Goal: Information Seeking & Learning: Learn about a topic

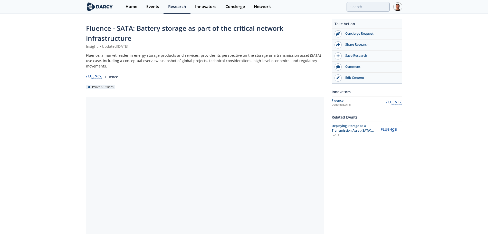
click at [46, 97] on div "Fluence - SATA: Battery storage as part of the critical network infrastructure …" at bounding box center [244, 170] width 488 height 313
click at [251, 2] on div "Home Events Research Innovators Concierge Network" at bounding box center [261, 7] width 281 height 14
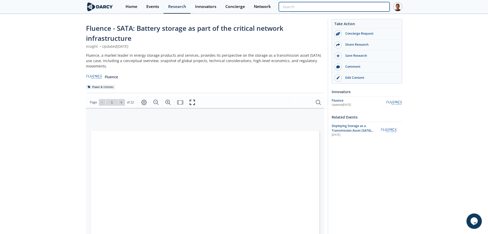
drag, startPoint x: 363, startPoint y: 8, endPoint x: 367, endPoint y: 8, distance: 4.1
click at [251, 8] on input "search" at bounding box center [334, 7] width 111 height 10
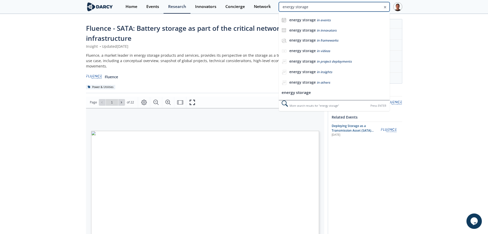
type input "energy storage"
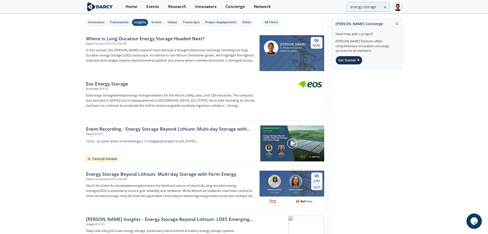
click at [142, 23] on div "Insights" at bounding box center [140, 22] width 12 height 5
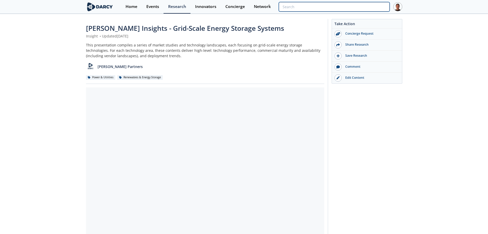
click at [370, 7] on input "search" at bounding box center [334, 7] width 111 height 10
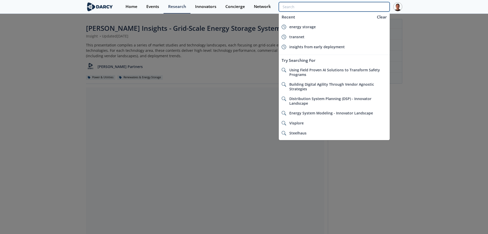
type input "p"
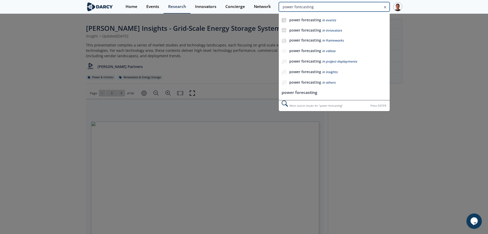
type input "power forecasting"
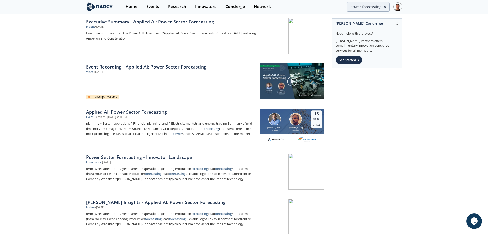
scroll to position [32, 0]
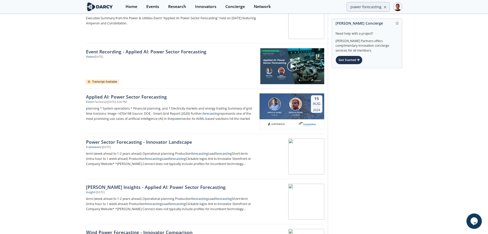
click at [165, 188] on div "[PERSON_NAME] Insights - Applied AI: Power Sector Forecasting" at bounding box center [171, 187] width 170 height 7
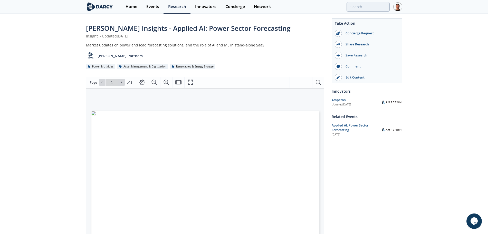
scroll to position [32, 0]
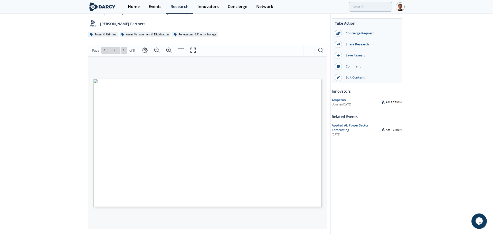
type input "3"
type input "4"
type input "1"
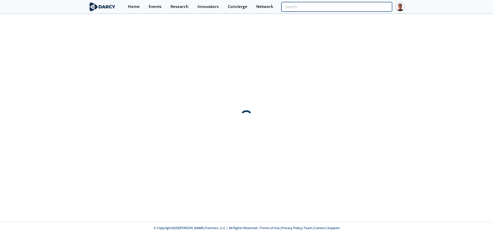
click at [384, 3] on input "search" at bounding box center [337, 7] width 111 height 10
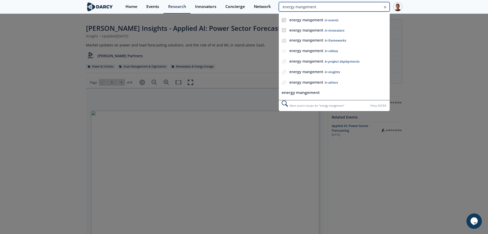
type input "energy mangement"
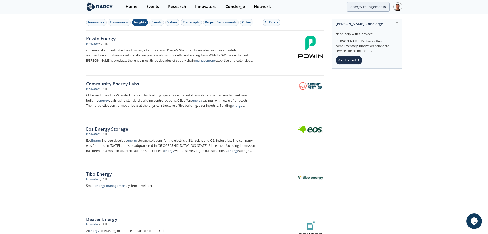
click at [133, 23] on button "Insights" at bounding box center [140, 22] width 16 height 7
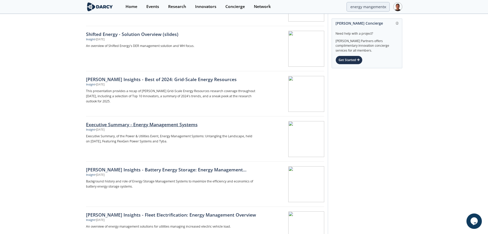
scroll to position [64, 0]
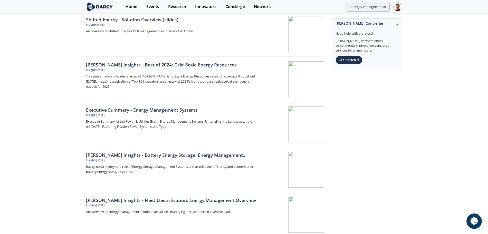
click at [185, 110] on div "Executive Summary - Energy Management Systems" at bounding box center [171, 110] width 170 height 7
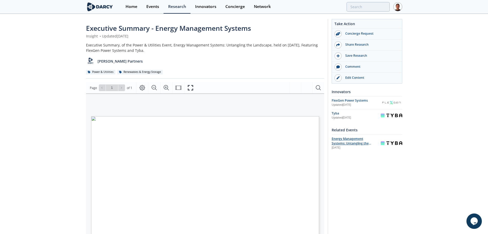
click at [350, 141] on span "Energy Management Systems: Untangling the Landscape" at bounding box center [352, 144] width 40 height 14
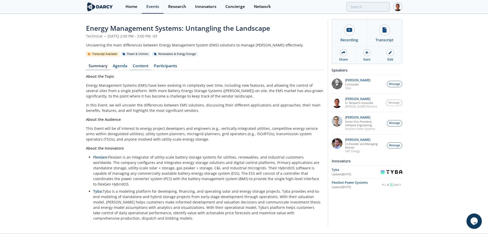
click at [140, 67] on link "Content" at bounding box center [140, 67] width 21 height 6
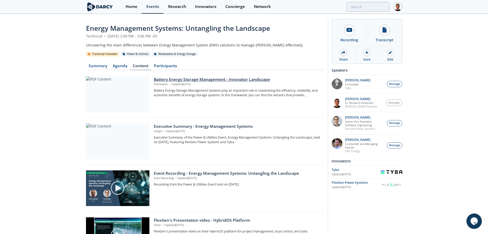
click at [206, 78] on div "Battery Energy Storage Management - Innovator Landscape" at bounding box center [237, 80] width 167 height 6
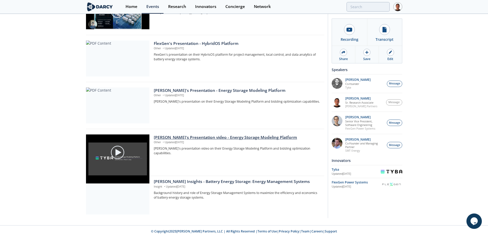
scroll to position [228, 0]
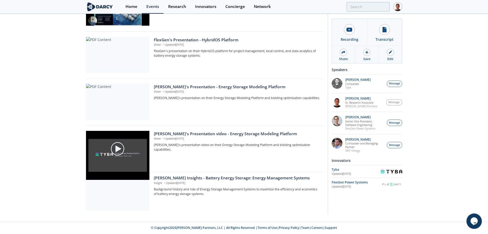
click at [202, 176] on div "[PERSON_NAME] Insights - Battery Energy Storage: Energy Management Systems" at bounding box center [237, 178] width 167 height 6
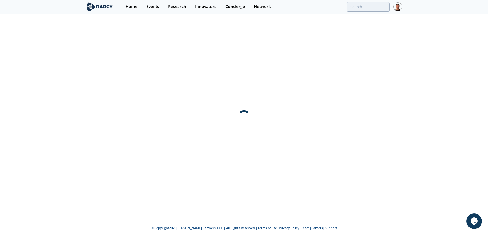
scroll to position [0, 0]
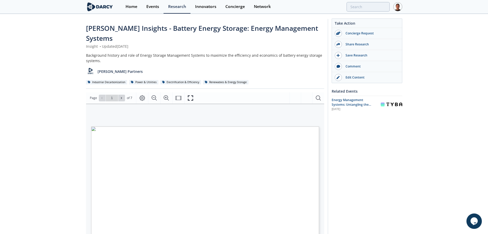
scroll to position [32, 0]
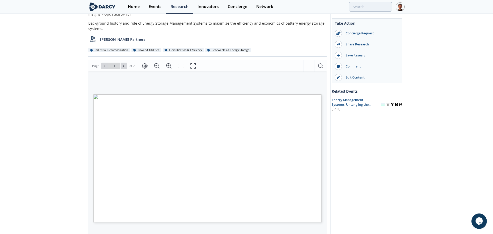
type input "2"
click at [105, 64] on icon at bounding box center [104, 65] width 3 height 3
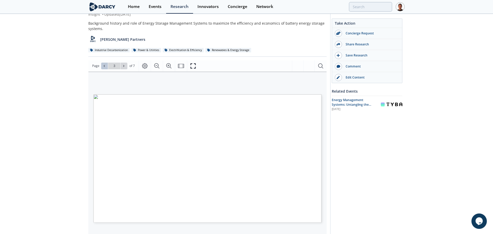
click at [105, 64] on icon at bounding box center [104, 65] width 3 height 3
type input "7"
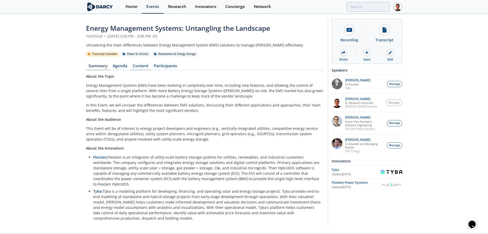
click at [143, 64] on link "Content" at bounding box center [140, 67] width 21 height 6
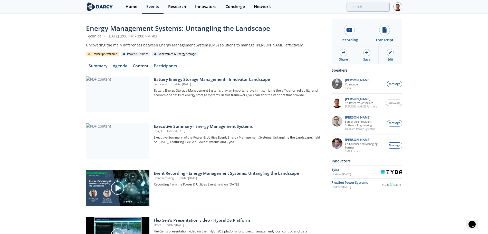
click at [182, 80] on div "Battery Energy Storage Management - Innovator Landscape" at bounding box center [237, 80] width 167 height 6
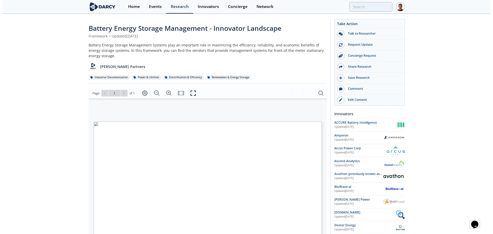
scroll to position [32, 0]
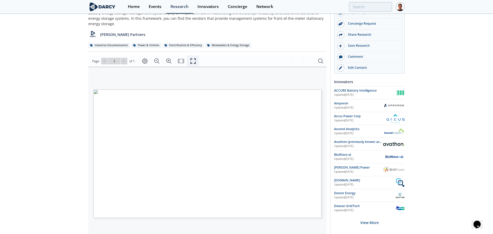
click at [190, 59] on icon "Fullscreen" at bounding box center [192, 61] width 5 height 5
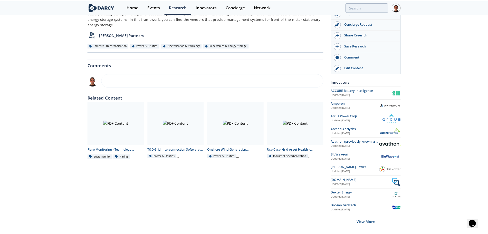
scroll to position [0, 0]
